Goal: Navigation & Orientation: Find specific page/section

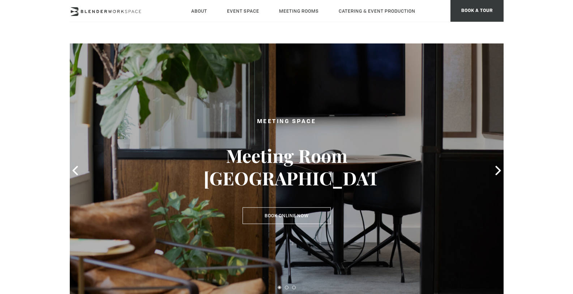
click at [353, 37] on header "About Neighborhood Global Collective Journal Event Space The Auditorium Event S…" at bounding box center [286, 21] width 573 height 43
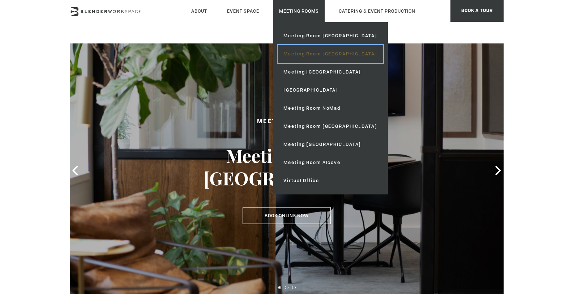
click at [306, 55] on link "Meeting Room [GEOGRAPHIC_DATA]" at bounding box center [330, 54] width 105 height 18
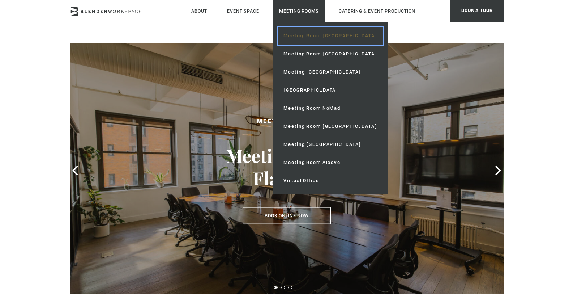
click at [304, 35] on link "Meeting Room [GEOGRAPHIC_DATA]" at bounding box center [330, 36] width 105 height 18
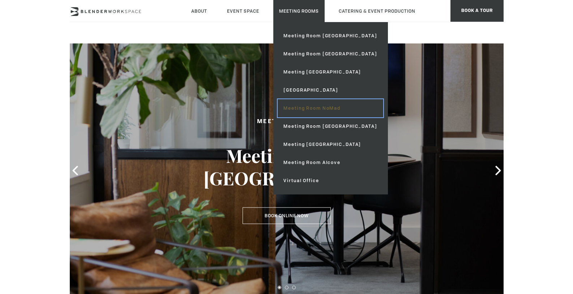
click at [308, 108] on link "Meeting Room NoMad" at bounding box center [330, 108] width 105 height 18
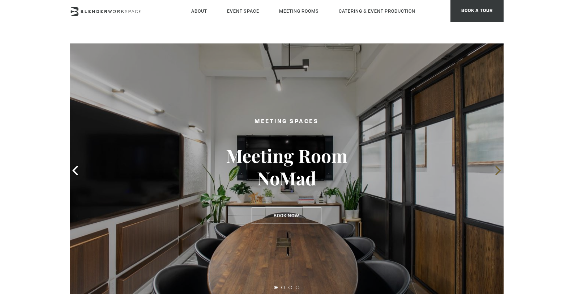
click at [496, 169] on icon at bounding box center [498, 170] width 9 height 9
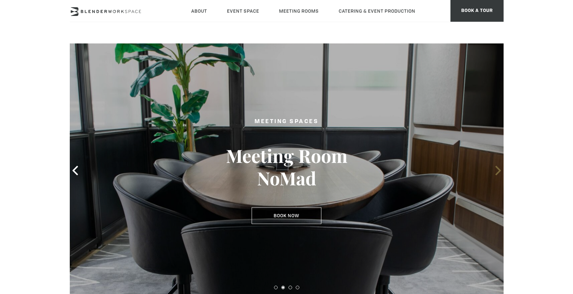
click at [496, 169] on icon at bounding box center [498, 170] width 9 height 9
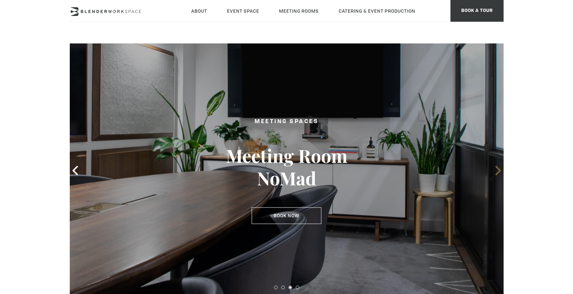
click at [496, 169] on icon at bounding box center [498, 170] width 9 height 9
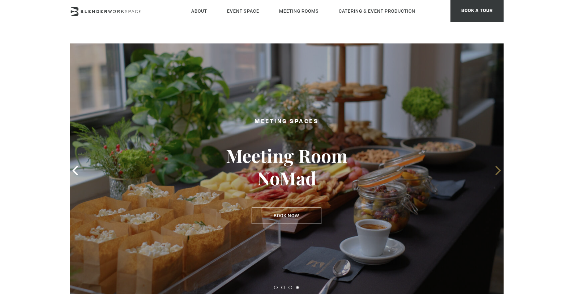
click at [496, 169] on icon at bounding box center [498, 170] width 9 height 9
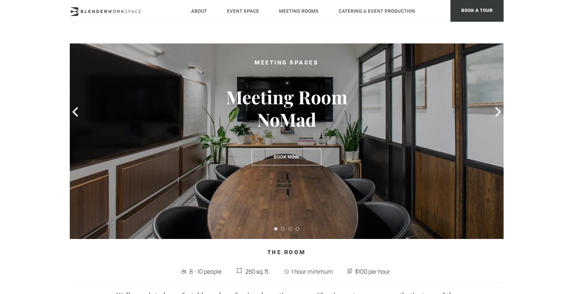
scroll to position [62, 0]
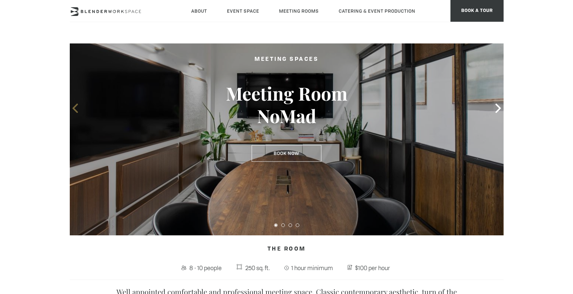
click at [75, 108] on icon at bounding box center [75, 107] width 9 height 9
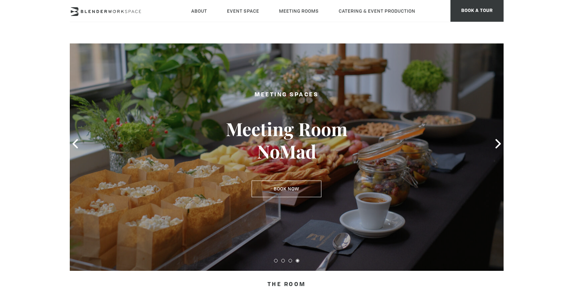
scroll to position [38, 0]
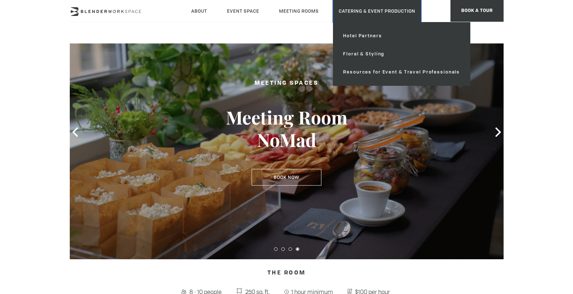
click at [368, 11] on link "Catering & Event Production" at bounding box center [377, 11] width 88 height 22
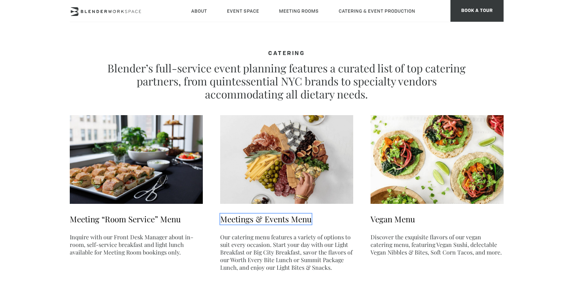
click at [276, 217] on link "Meetings & Events Menu" at bounding box center [266, 218] width 92 height 11
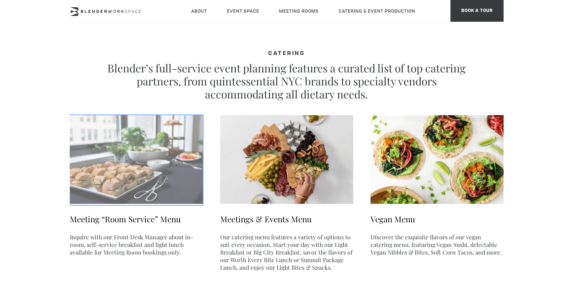
click at [144, 167] on img at bounding box center [136, 159] width 133 height 89
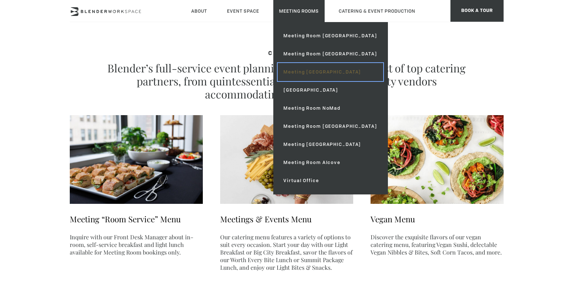
click at [301, 69] on link "Meeting [GEOGRAPHIC_DATA]" at bounding box center [330, 72] width 105 height 18
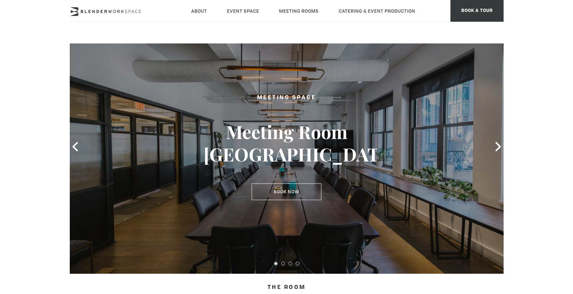
scroll to position [22, 0]
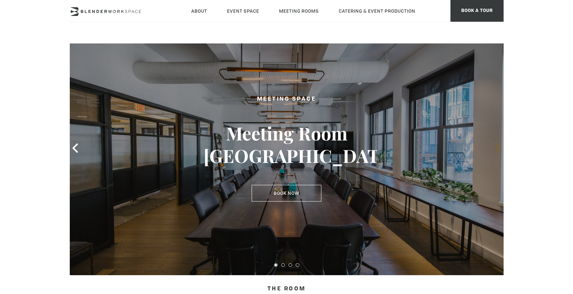
click at [495, 147] on icon at bounding box center [498, 147] width 9 height 9
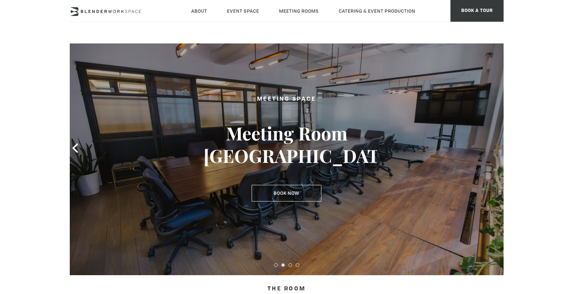
click at [495, 147] on icon at bounding box center [498, 147] width 9 height 9
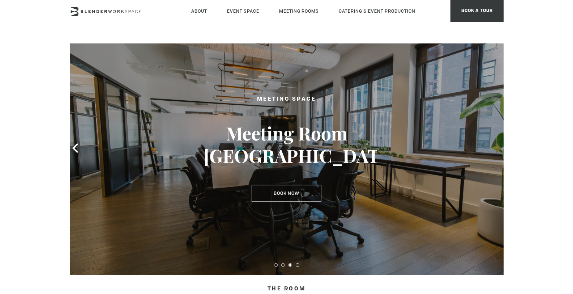
click at [495, 147] on icon at bounding box center [498, 147] width 9 height 9
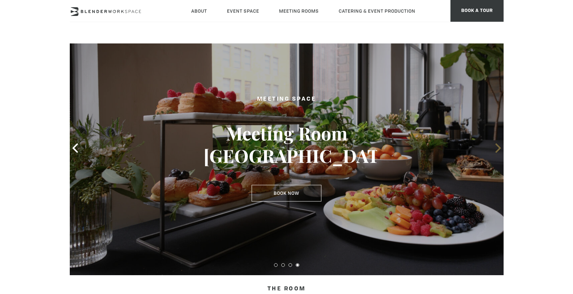
click at [495, 147] on icon at bounding box center [498, 147] width 9 height 9
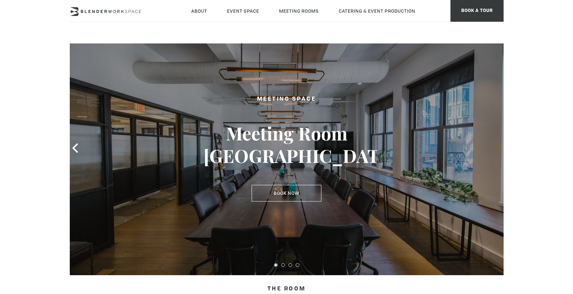
click at [495, 147] on icon at bounding box center [498, 147] width 9 height 9
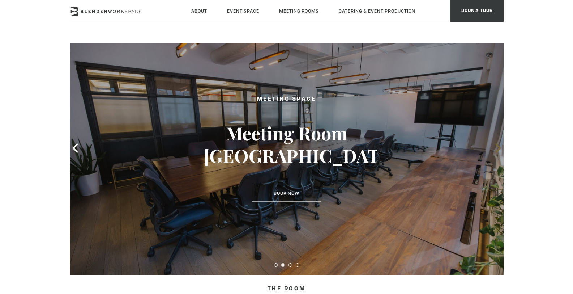
click at [495, 147] on icon at bounding box center [498, 147] width 9 height 9
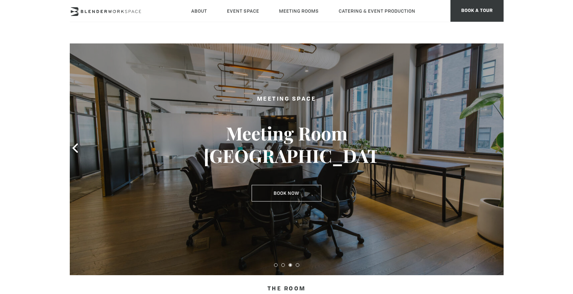
click at [495, 147] on icon at bounding box center [498, 147] width 9 height 9
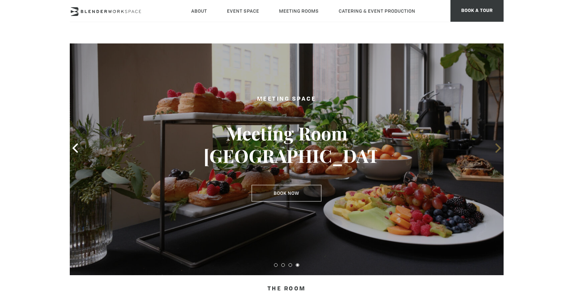
click at [495, 147] on icon at bounding box center [498, 147] width 9 height 9
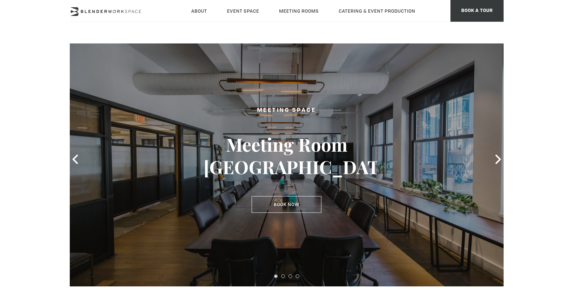
scroll to position [0, 0]
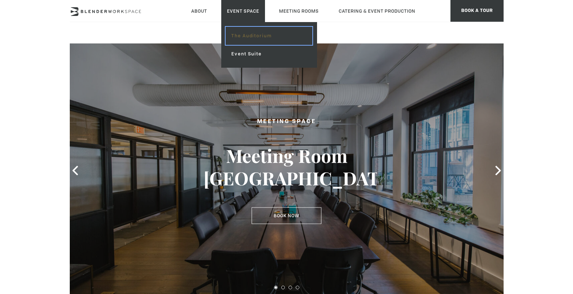
click at [248, 39] on link "The Auditorium" at bounding box center [269, 36] width 86 height 18
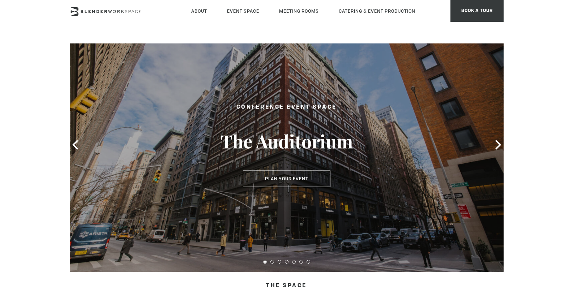
scroll to position [73, 0]
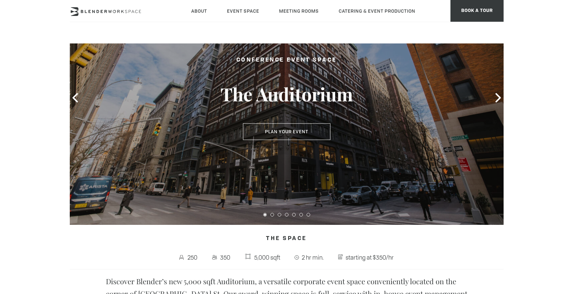
click at [530, 8] on header "About Neighborhood Global Collective Journal Event Space The Auditorium Event S…" at bounding box center [286, 21] width 573 height 43
click at [385, 35] on header "About Neighborhood Global Collective Journal Event Space The Auditorium Event S…" at bounding box center [286, 21] width 573 height 43
click at [499, 99] on icon at bounding box center [498, 97] width 5 height 9
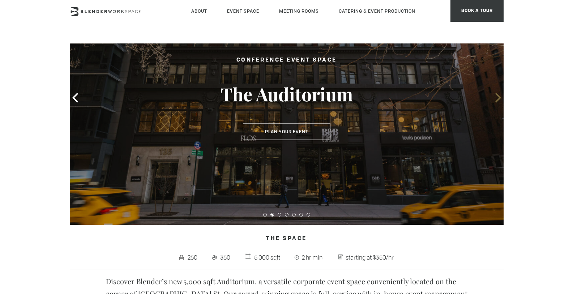
click at [499, 99] on icon at bounding box center [498, 97] width 5 height 9
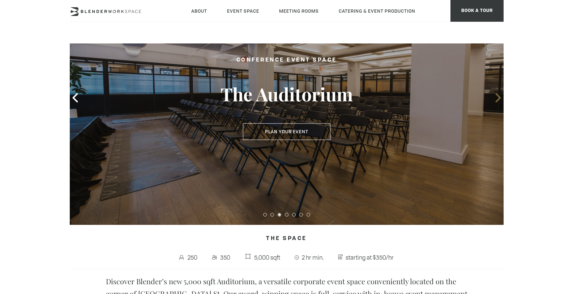
click at [499, 99] on icon at bounding box center [498, 97] width 5 height 9
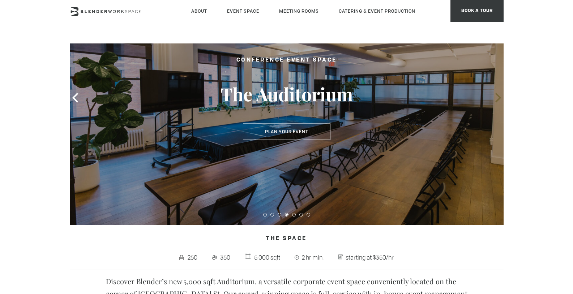
click at [499, 99] on icon at bounding box center [498, 97] width 5 height 9
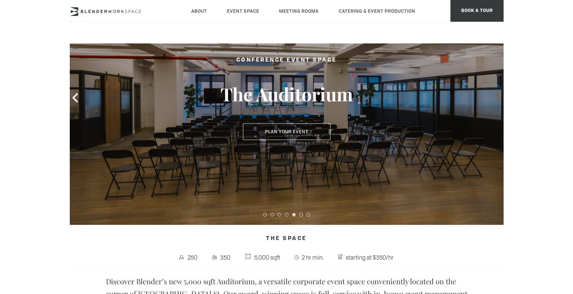
click at [499, 99] on icon at bounding box center [498, 97] width 5 height 9
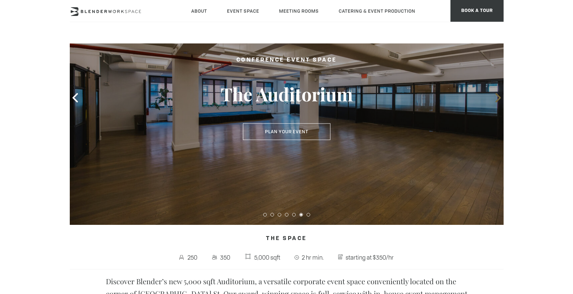
click at [499, 99] on icon at bounding box center [498, 97] width 5 height 9
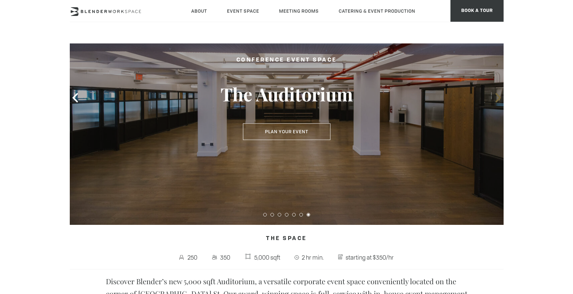
click at [499, 99] on icon at bounding box center [498, 97] width 5 height 9
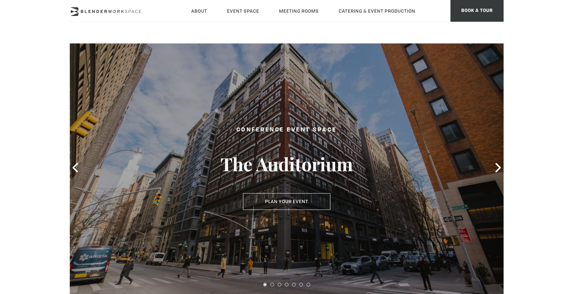
scroll to position [0, 0]
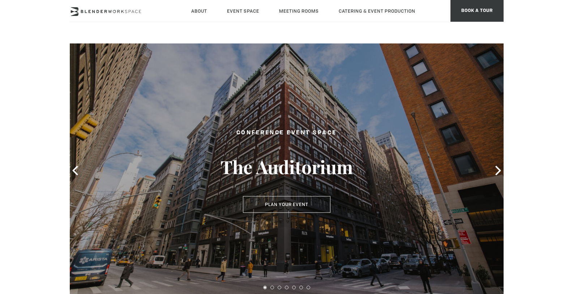
click at [428, 10] on div "About Neighborhood Global Collective Journal Event Space The Auditorium Event S…" at bounding box center [287, 11] width 434 height 22
click at [110, 9] on icon at bounding box center [106, 11] width 72 height 9
